Goal: Information Seeking & Learning: Understand process/instructions

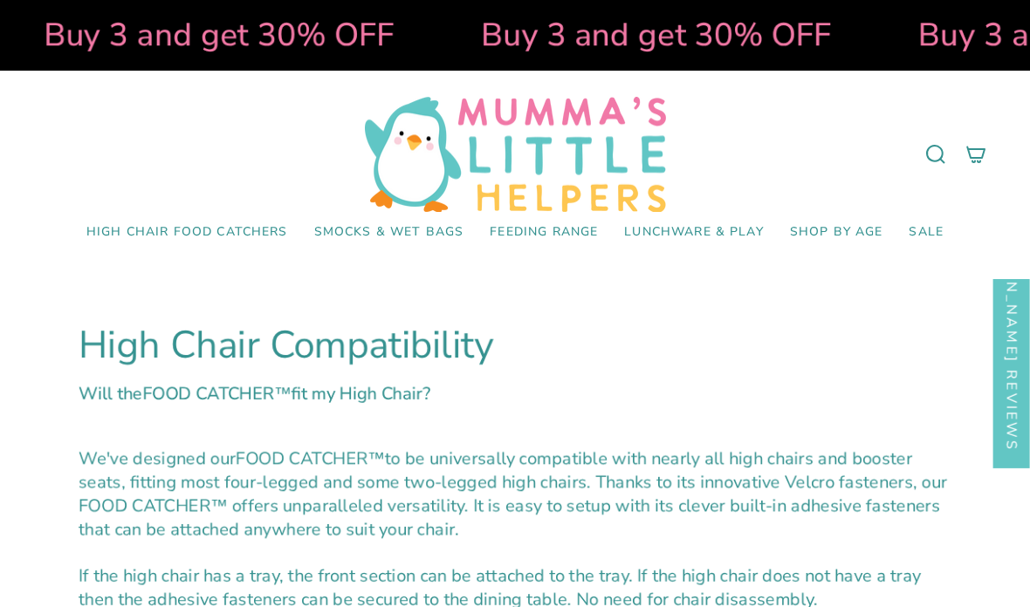
select select "pictures-first"
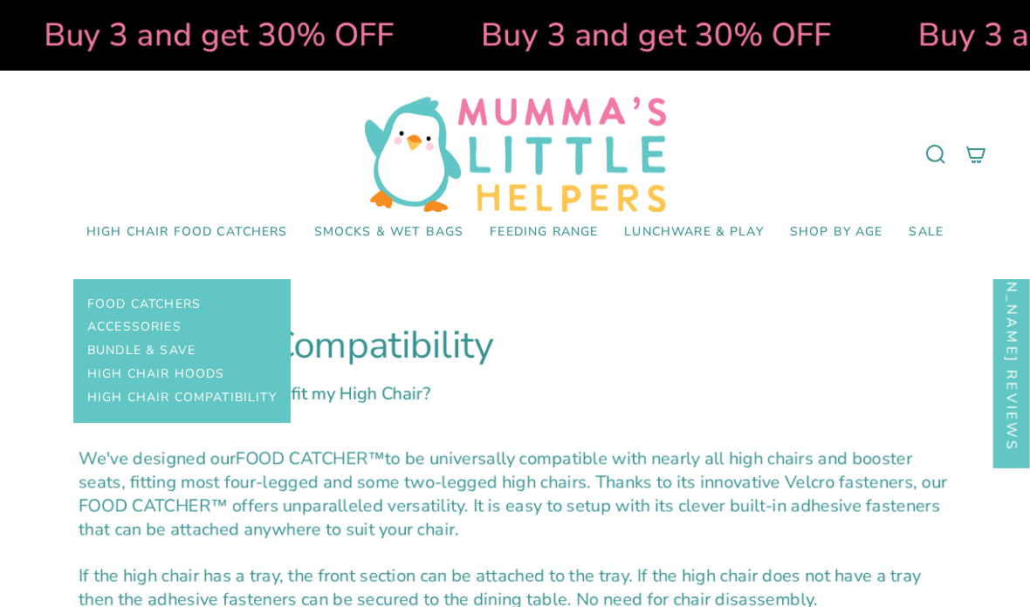
click at [115, 311] on span "Food Catchers" at bounding box center [143, 305] width 113 height 15
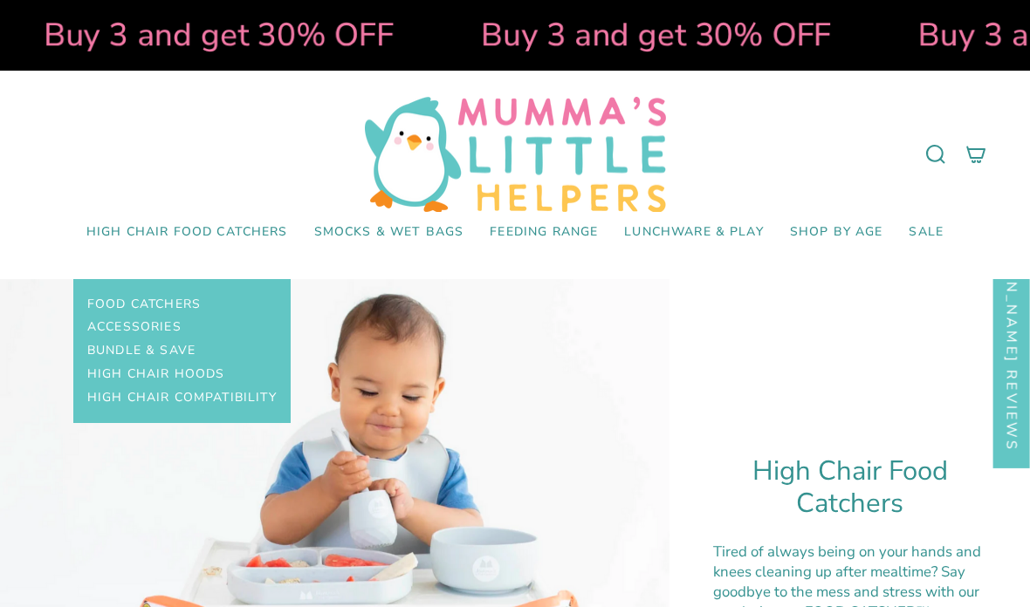
click at [121, 394] on span "High Chair Compatibility" at bounding box center [181, 398] width 189 height 15
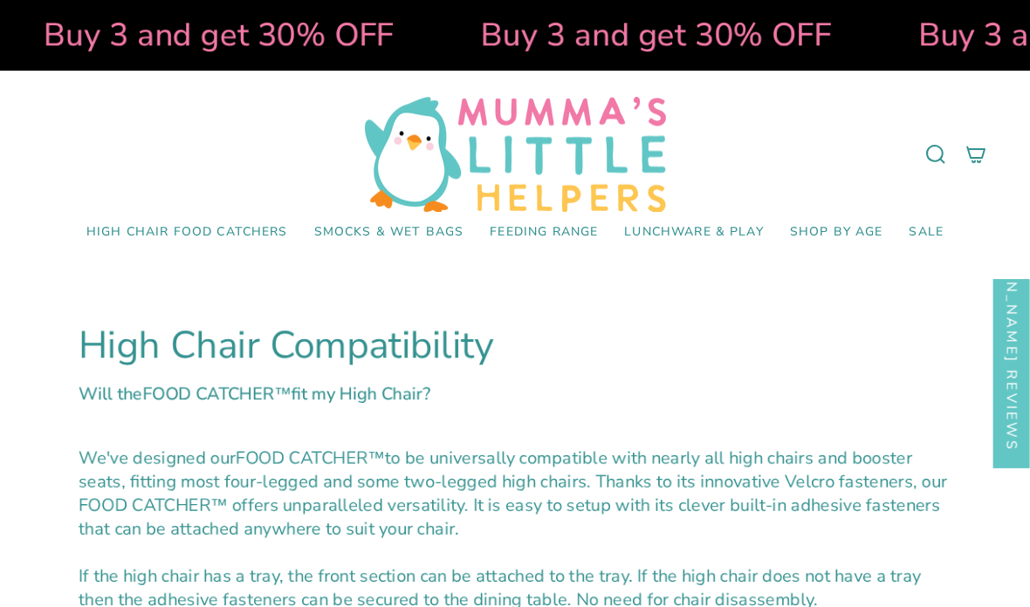
select select "pictures-first"
